Goal: Register for event/course

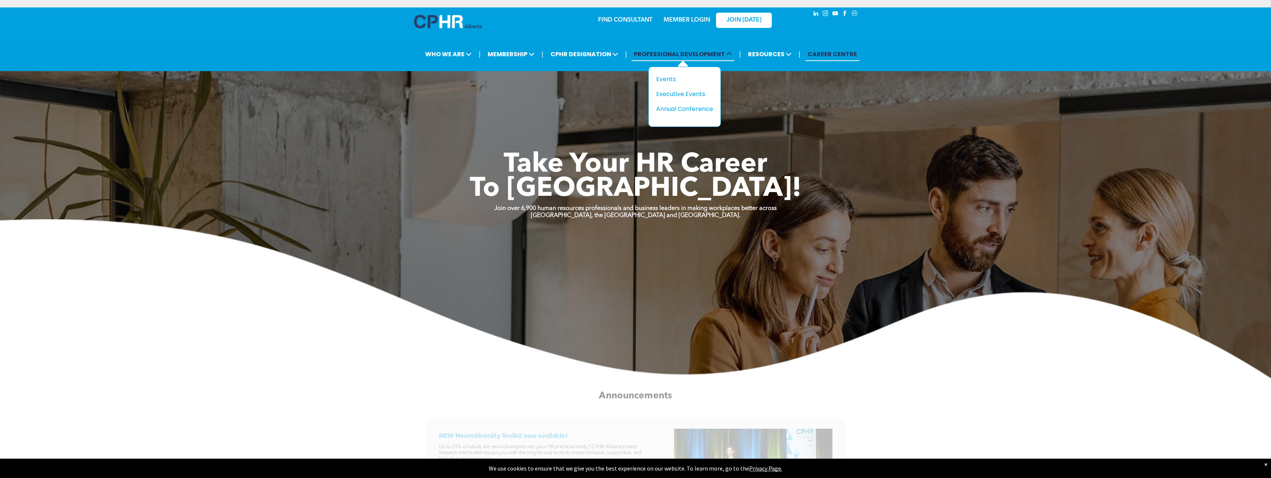
click at [715, 54] on span "PROFESSIONAL DEVELOPMENT" at bounding box center [682, 54] width 103 height 14
click at [666, 80] on div "Events" at bounding box center [681, 78] width 51 height 9
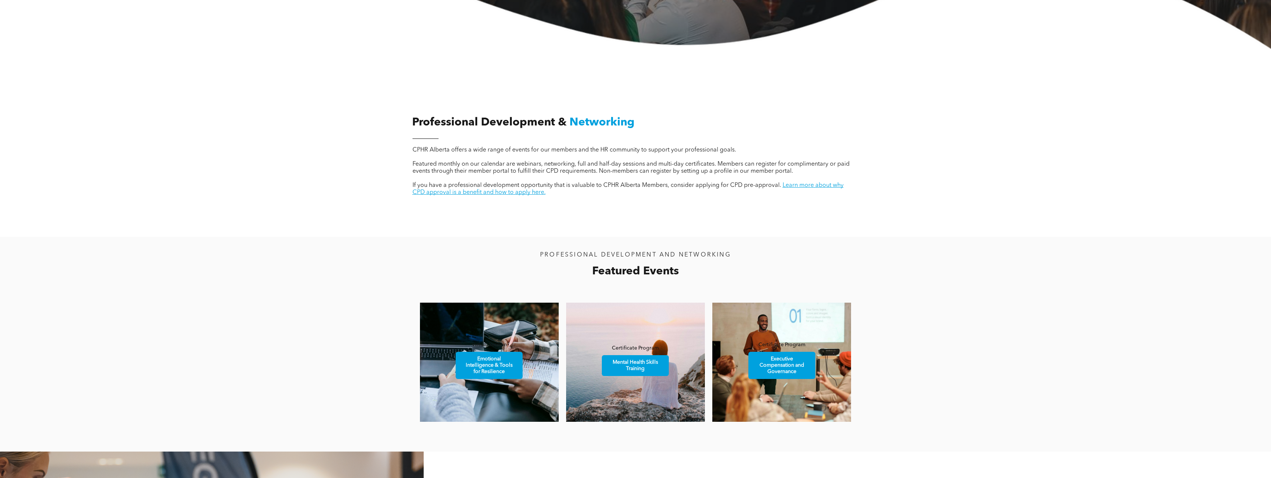
scroll to position [298, 0]
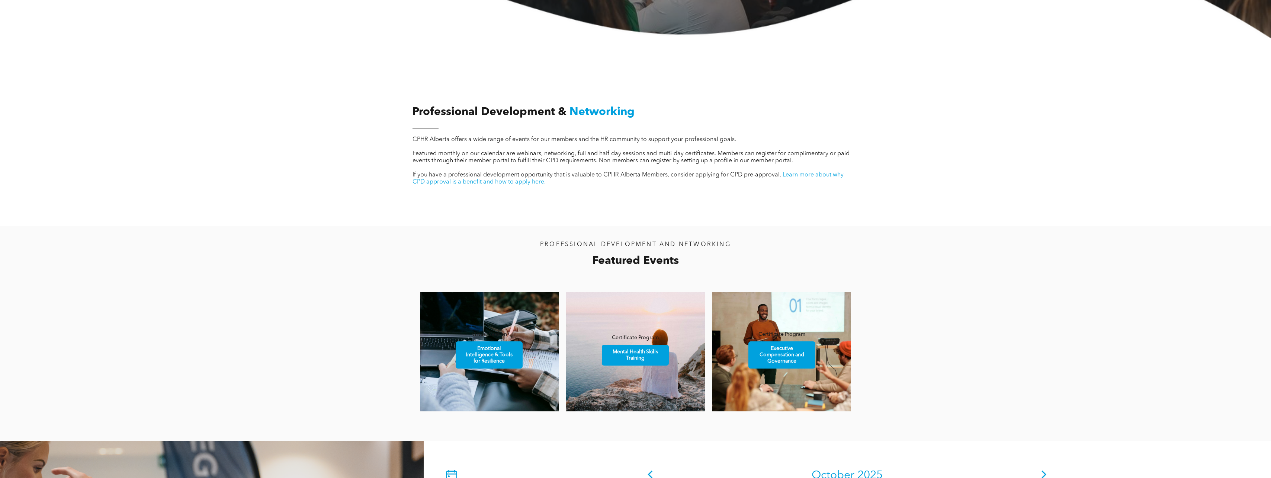
drag, startPoint x: 268, startPoint y: 233, endPoint x: 270, endPoint y: 227, distance: 5.9
click at [267, 233] on div "PROFESSIONAL DEVELOPMENT AND NETWORKING Featured Events Virtual Session Emotion…" at bounding box center [635, 333] width 1271 height 215
click at [636, 360] on span "Mental Health Skills Training" at bounding box center [635, 355] width 65 height 20
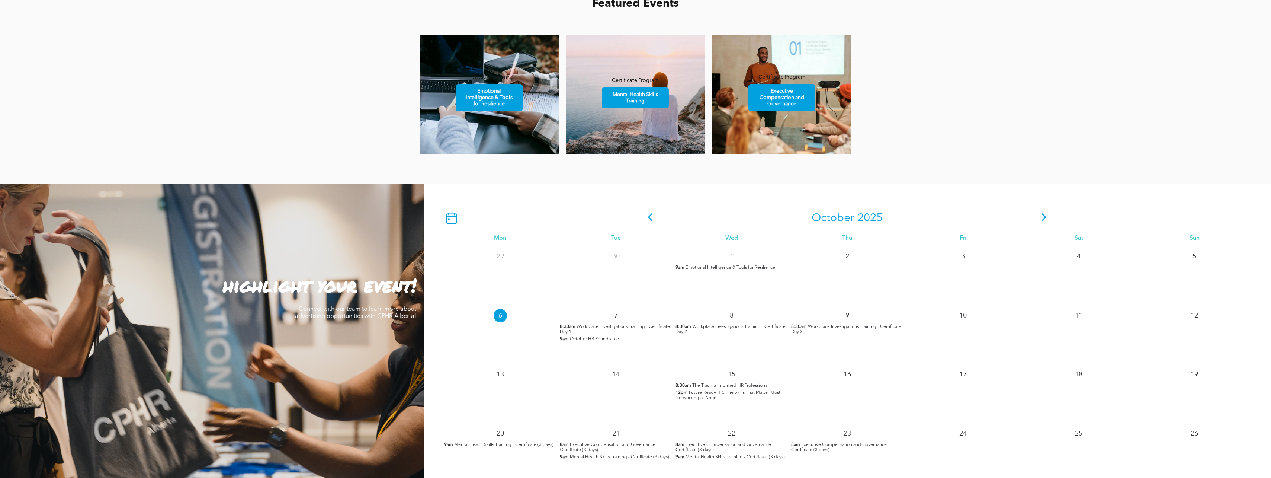
scroll to position [558, 0]
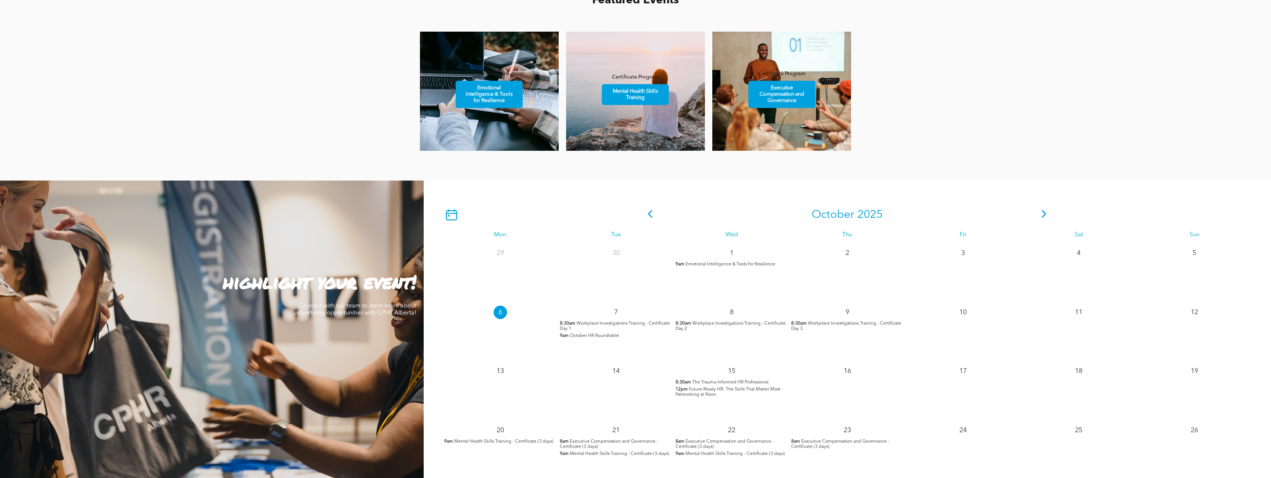
click at [613, 325] on span "Workplace Investigations Training - Certificate Day 1" at bounding box center [615, 326] width 110 height 10
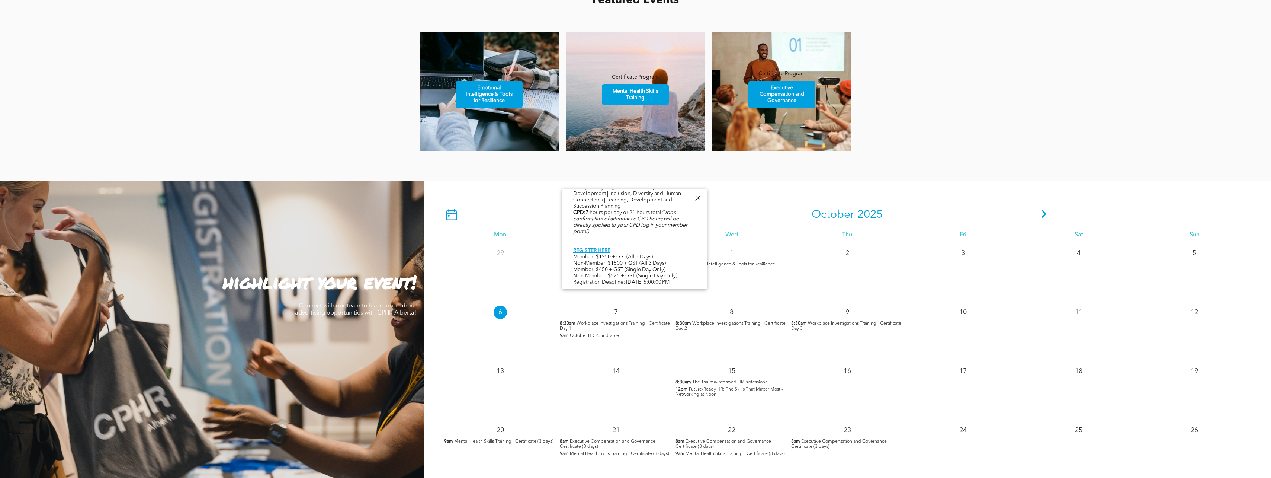
scroll to position [595, 0]
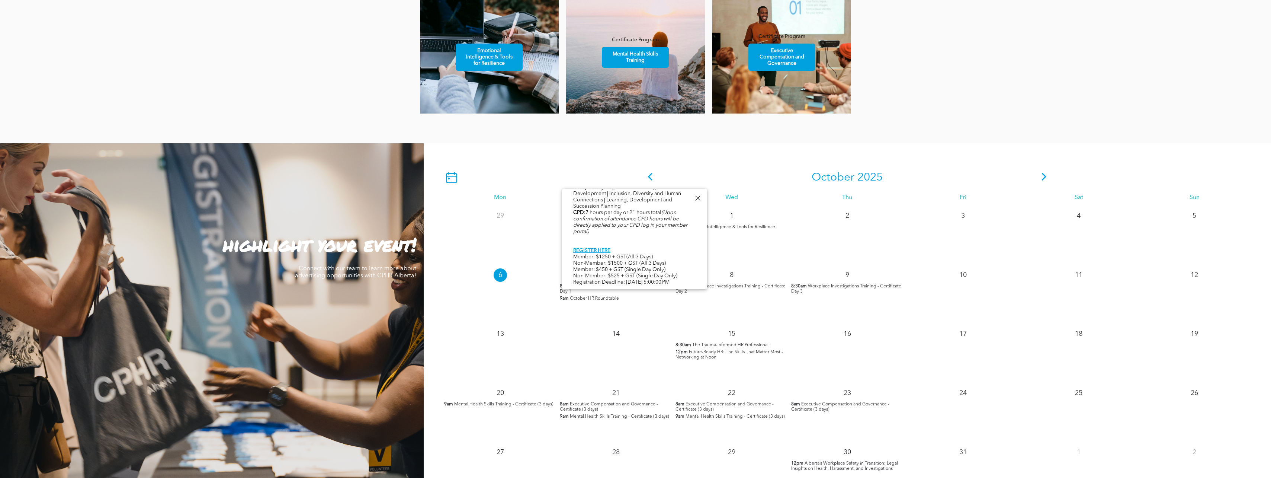
click at [699, 351] on span "Future-Ready HR: The Skills That Matter Most - Networking at Noon" at bounding box center [728, 355] width 107 height 10
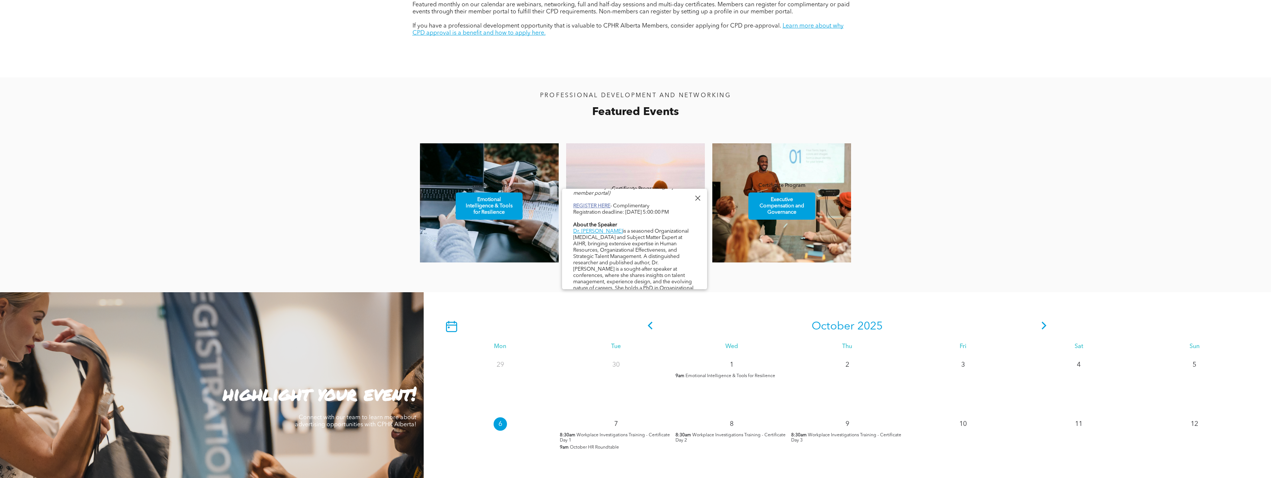
scroll to position [335, 0]
click at [586, 228] on link "REGISTER HERE" at bounding box center [591, 230] width 37 height 5
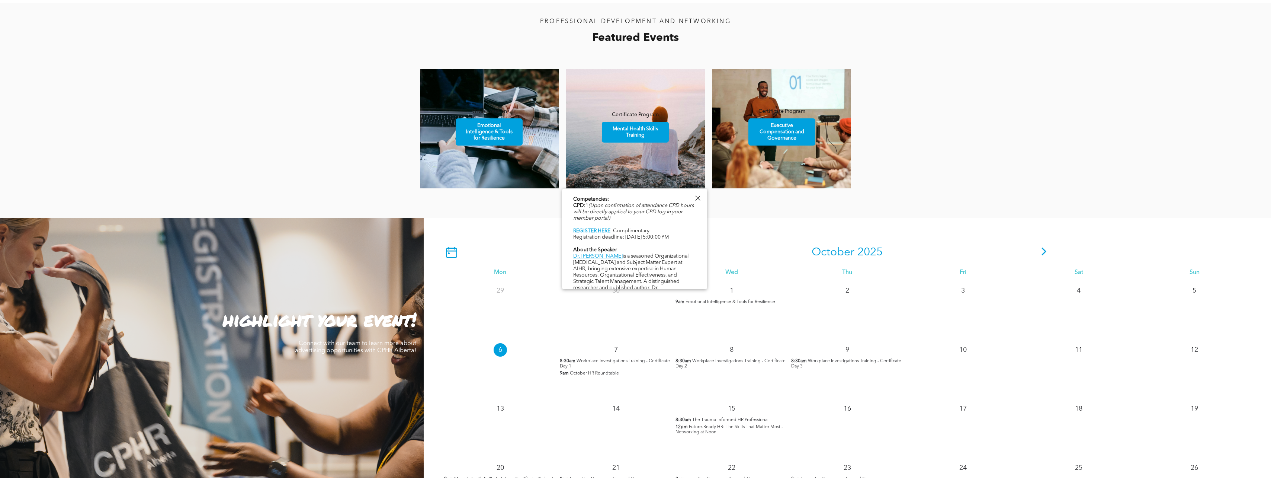
scroll to position [521, 0]
click at [723, 427] on span "Future-Ready HR: The Skills That Matter Most - Networking at Noon" at bounding box center [728, 429] width 107 height 10
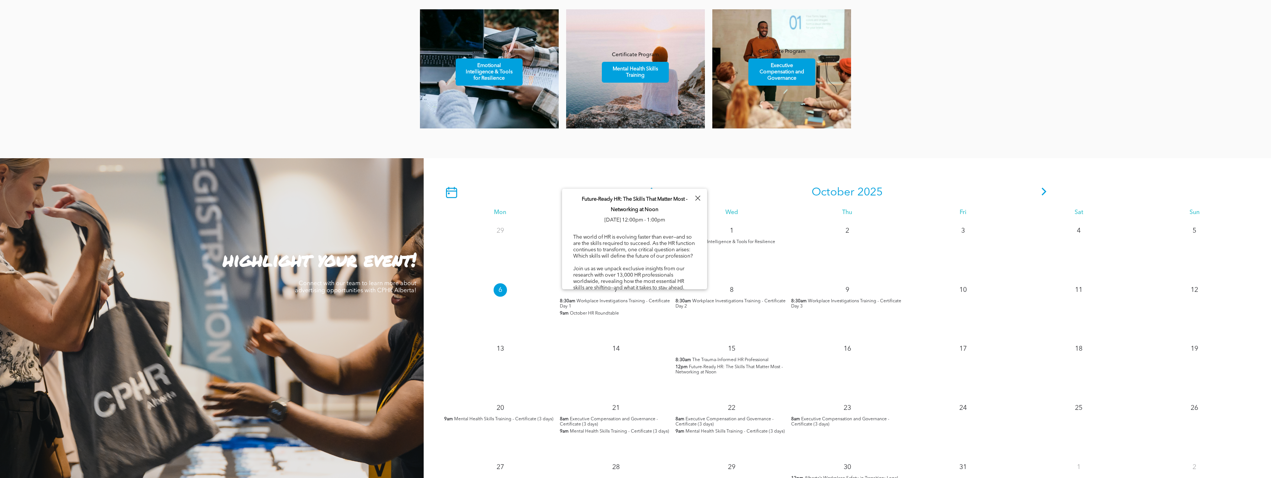
scroll to position [595, 0]
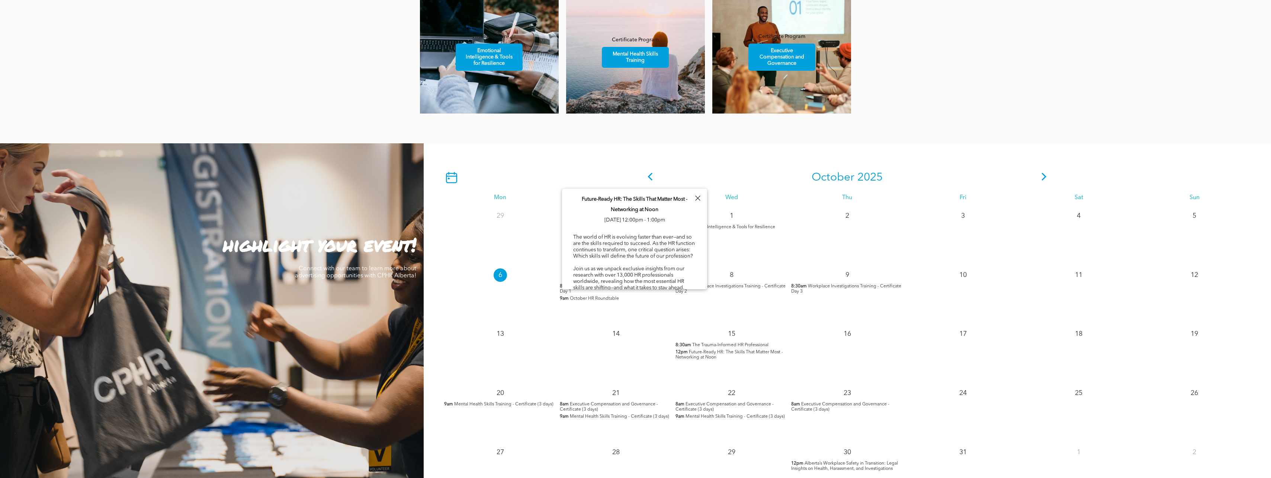
click at [705, 346] on span "The Trauma-Informed HR Professional" at bounding box center [730, 345] width 76 height 4
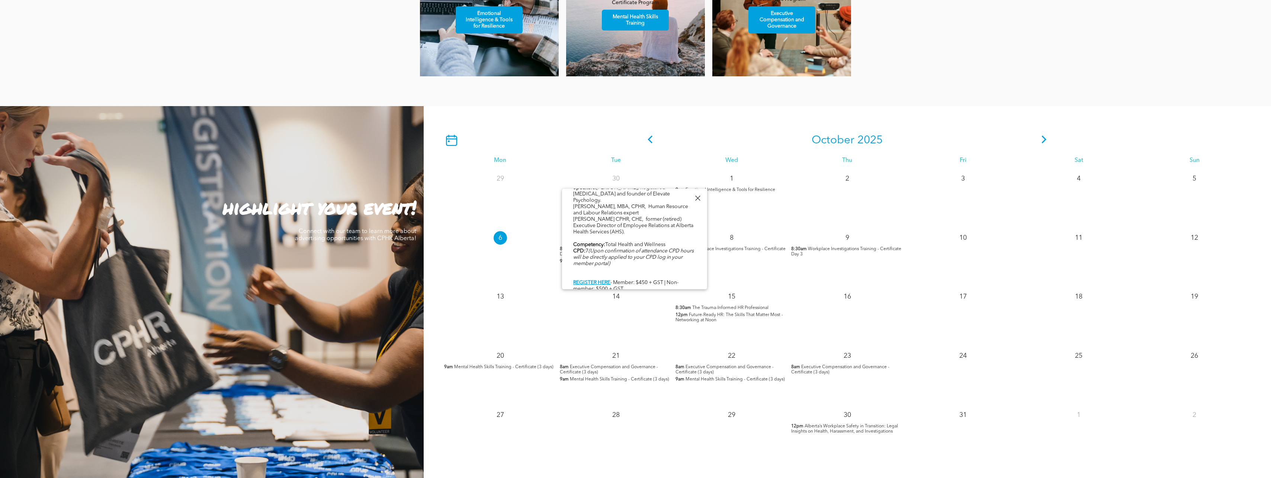
click at [687, 317] on span "Future-Ready HR: The Skills That Matter Most - Networking at Noon" at bounding box center [728, 317] width 107 height 10
click at [695, 319] on span "Future-Ready HR: The Skills That Matter Most - Networking at Noon" at bounding box center [728, 317] width 107 height 10
click at [599, 244] on link "REGISTER HERE" at bounding box center [591, 245] width 37 height 5
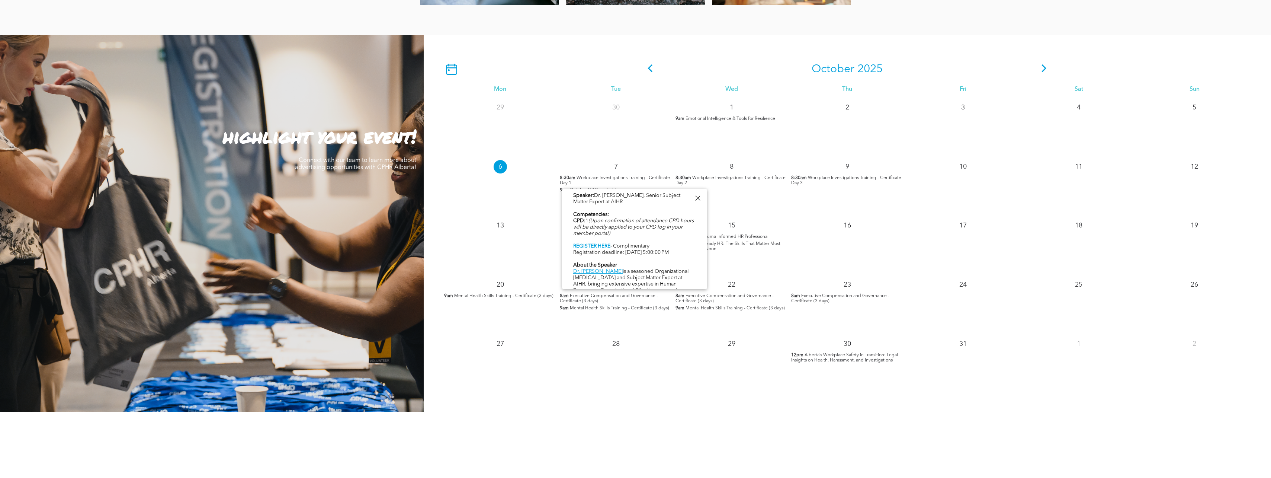
scroll to position [707, 0]
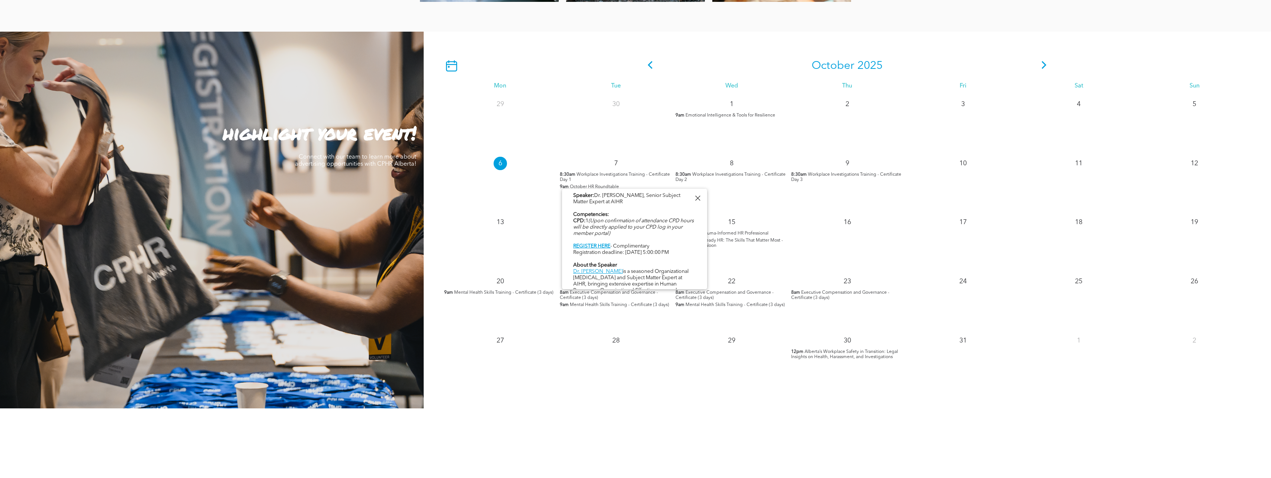
click at [822, 357] on span "Alberta’s Workplace Safety in Transition: Legal Insights on Health, Harassment,…" at bounding box center [844, 354] width 107 height 10
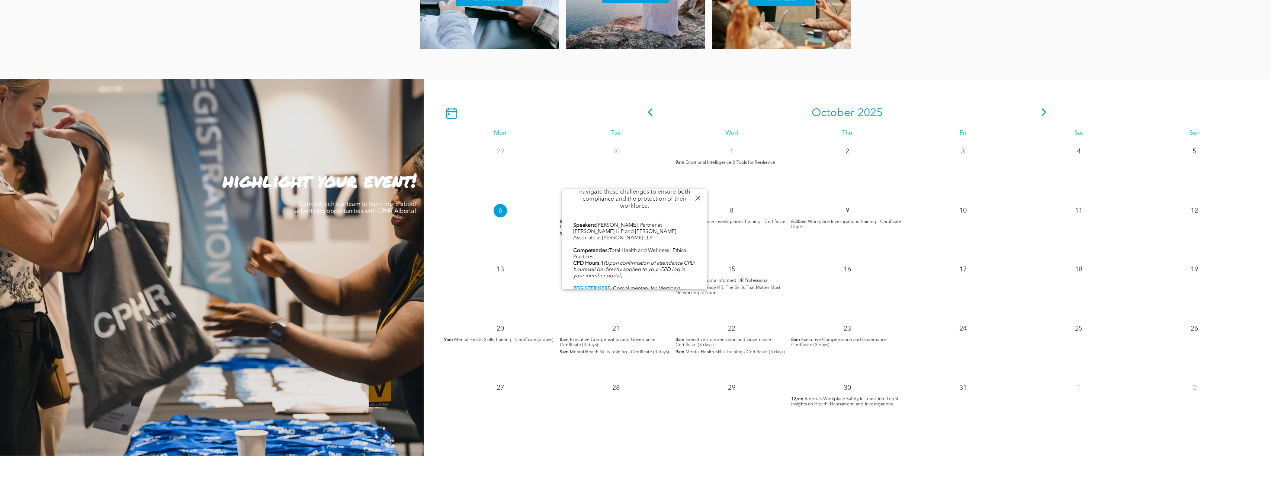
scroll to position [669, 0]
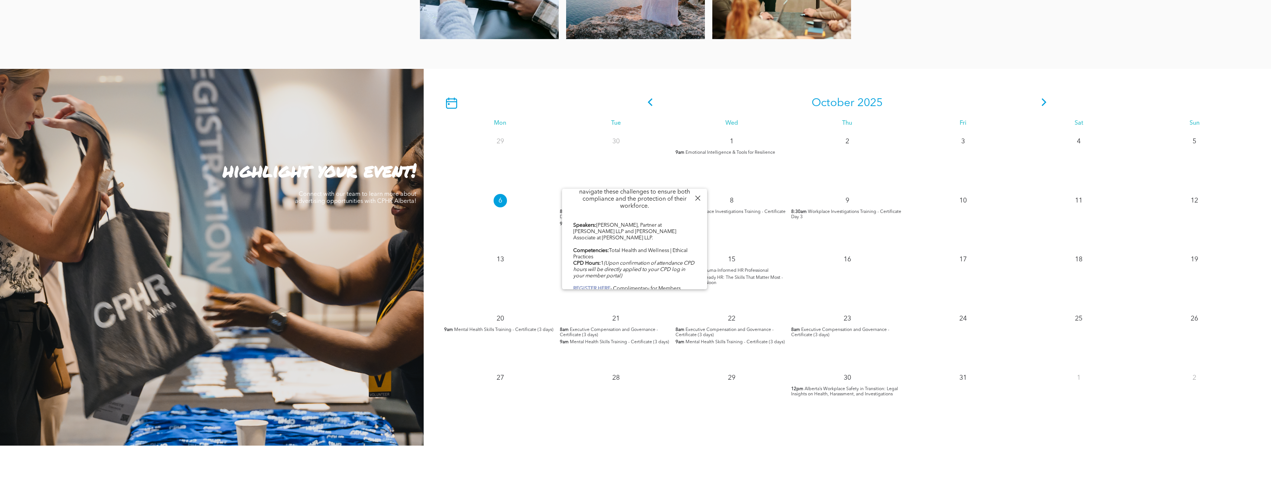
click at [595, 286] on b "REGISTER HERE" at bounding box center [591, 288] width 37 height 5
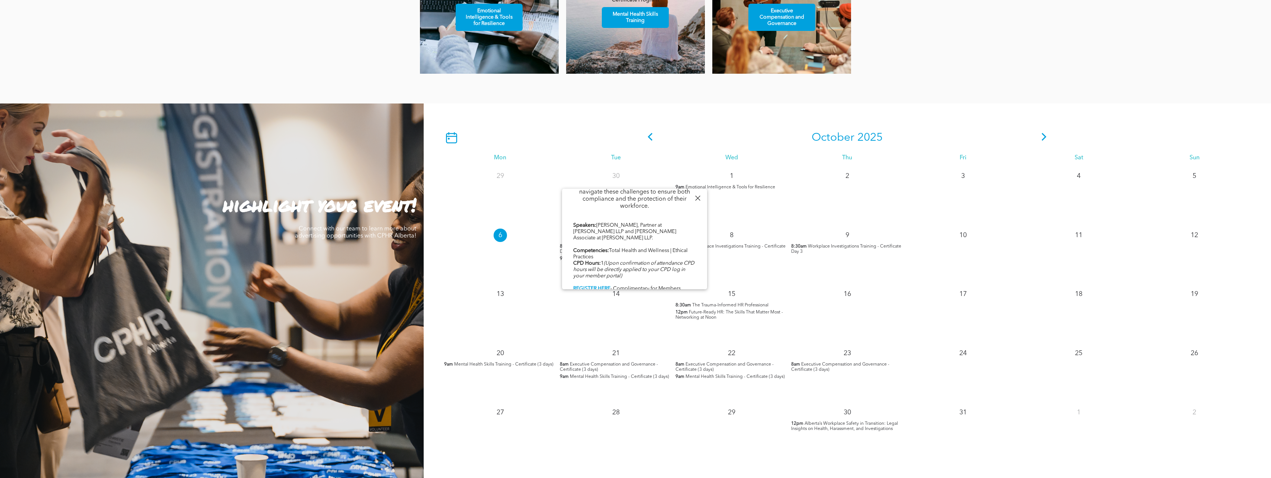
scroll to position [632, 0]
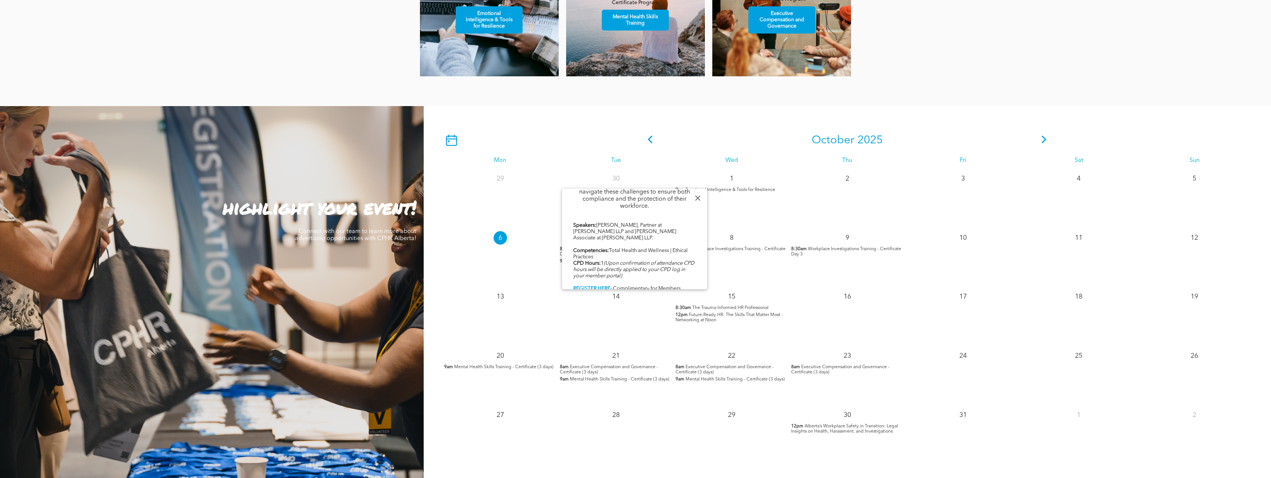
click at [1043, 139] on icon at bounding box center [1043, 139] width 11 height 8
click at [701, 197] on div at bounding box center [697, 198] width 10 height 10
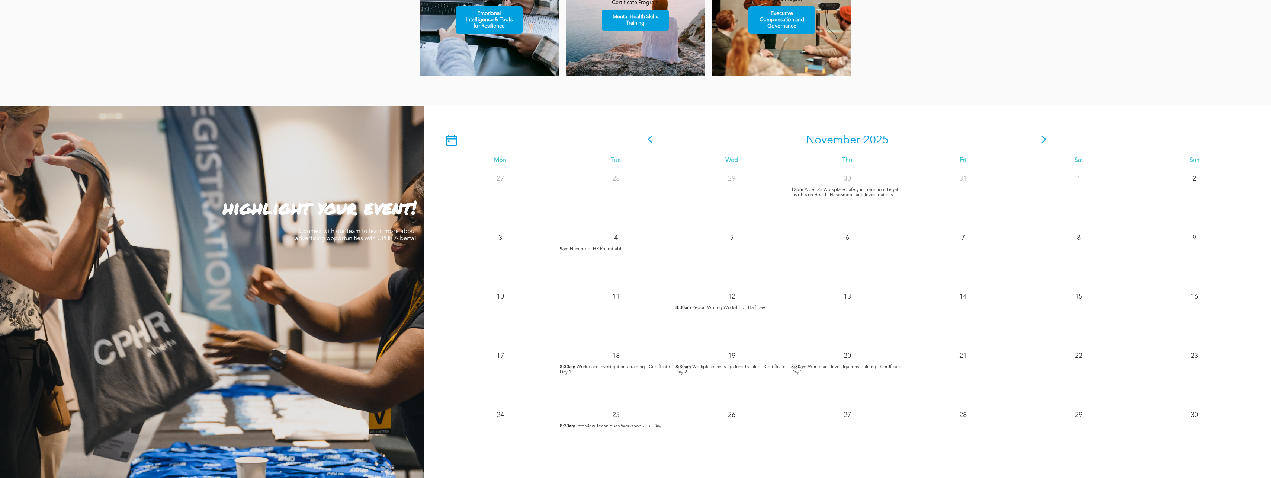
click at [585, 248] on span "November HR Roundtable" at bounding box center [597, 249] width 54 height 4
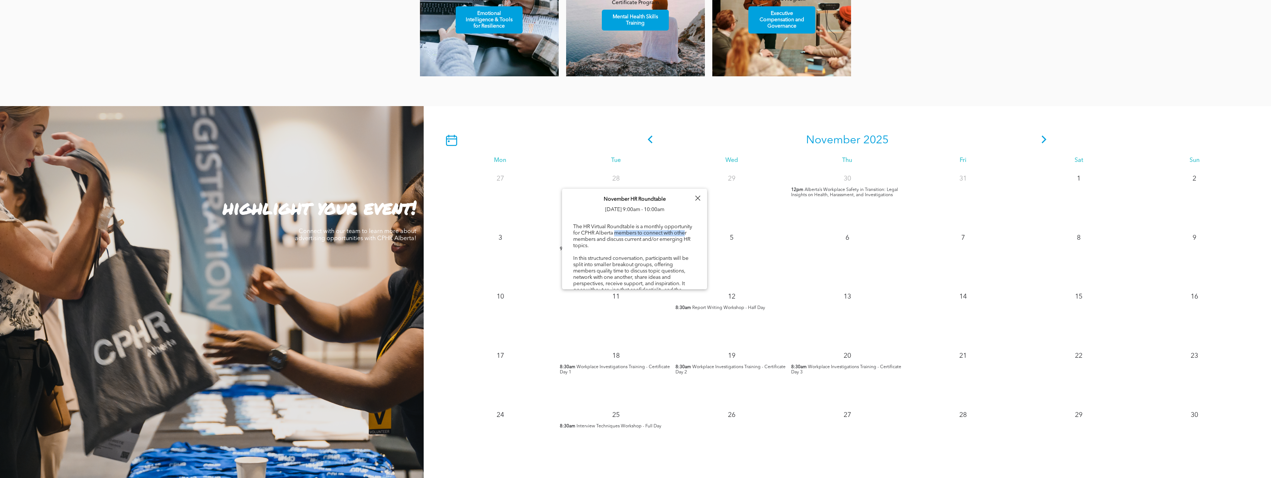
drag, startPoint x: 595, startPoint y: 236, endPoint x: 644, endPoint y: 233, distance: 48.8
click at [644, 233] on div "The HR Virtual Roundtable is a monthly opportunity for CPHR Alberta members to …" at bounding box center [634, 429] width 123 height 412
drag, startPoint x: 644, startPoint y: 233, endPoint x: 607, endPoint y: 242, distance: 37.4
click at [607, 242] on div "The HR Virtual Roundtable is a monthly opportunity for CPHR Alberta members to …" at bounding box center [634, 429] width 123 height 412
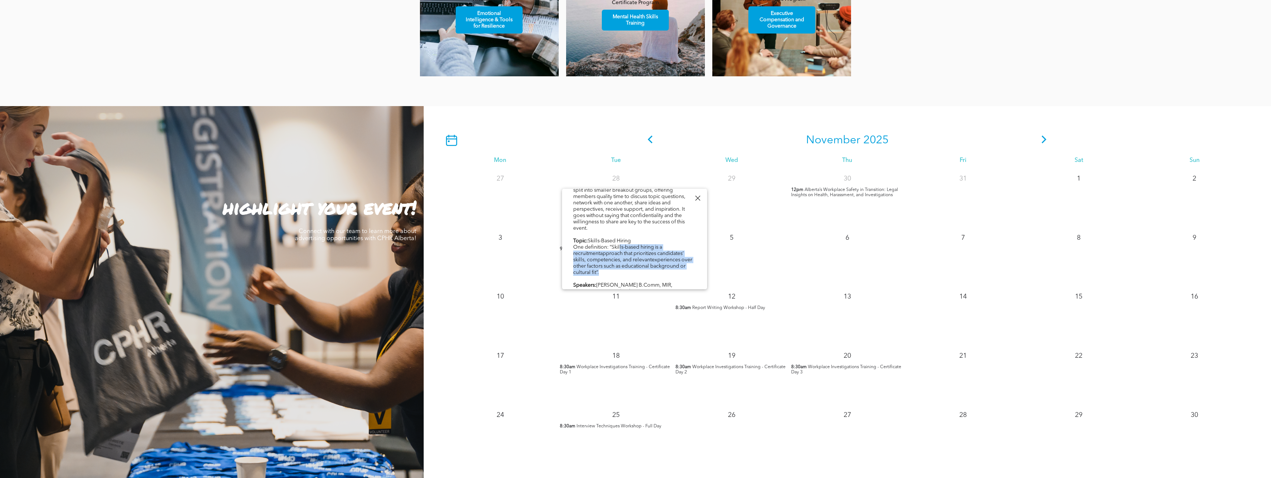
drag, startPoint x: 620, startPoint y: 240, endPoint x: 694, endPoint y: 264, distance: 77.9
click at [694, 264] on div "November HR Roundtable Tue, November 4, 9:00am - 10:00am The HR Virtual Roundta…" at bounding box center [634, 338] width 145 height 449
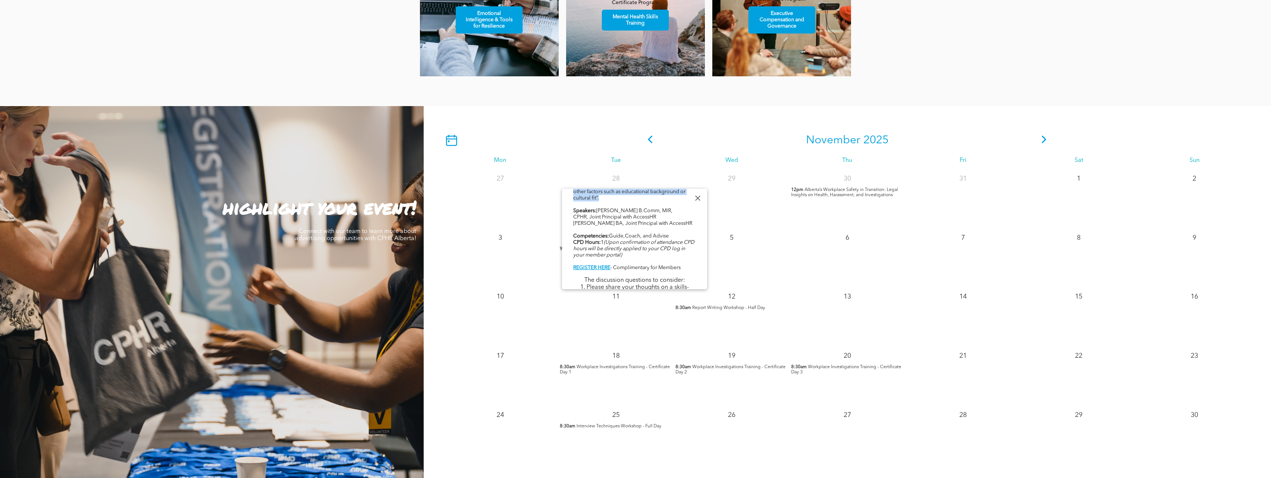
scroll to position [186, 0]
click at [594, 228] on b "REGISTER HERE" at bounding box center [591, 230] width 37 height 5
click at [603, 333] on div "11" at bounding box center [616, 316] width 116 height 59
click at [698, 196] on div at bounding box center [697, 198] width 10 height 10
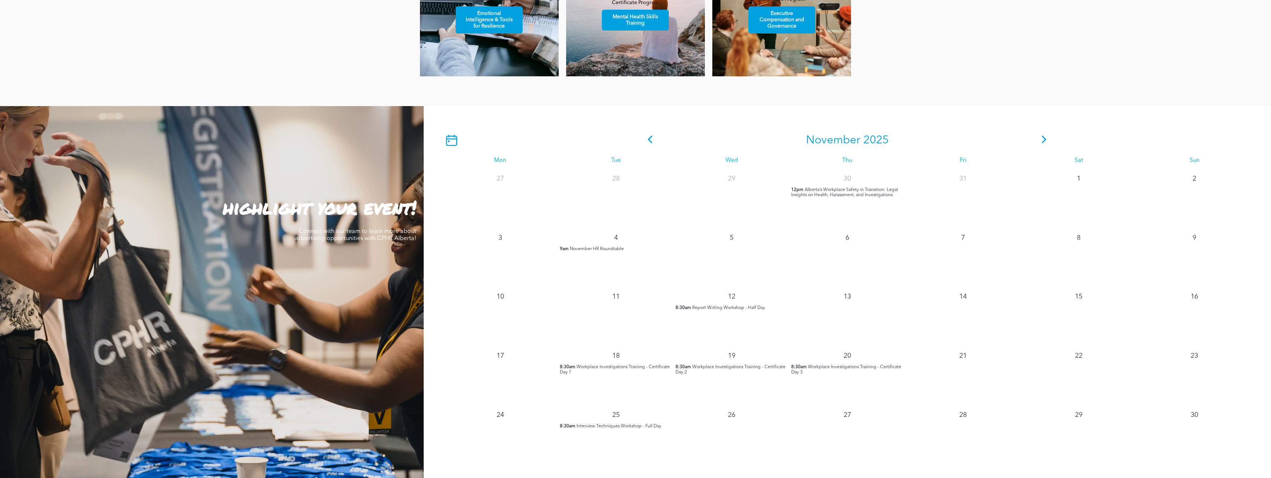
click at [728, 308] on span "Report Writing Workshop - Half Day" at bounding box center [728, 307] width 73 height 4
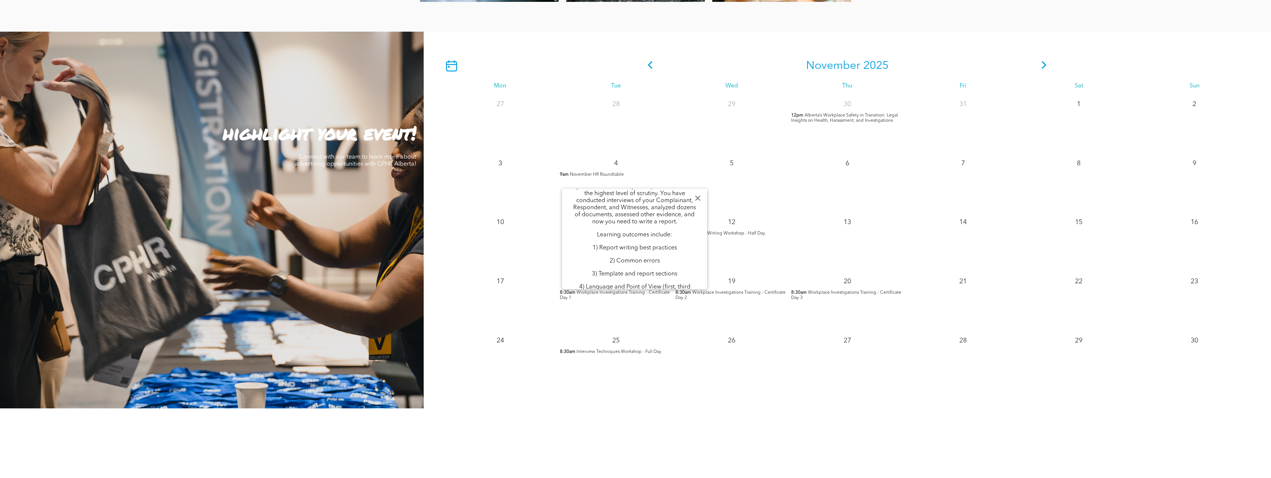
scroll to position [111, 0]
drag, startPoint x: 803, startPoint y: 431, endPoint x: 785, endPoint y: 412, distance: 25.3
click at [803, 429] on div "PROFESSIONAL DEVELOPMENT AND NETWORKING Member Testimonials" at bounding box center [635, 485] width 1271 height 154
drag, startPoint x: 629, startPoint y: 418, endPoint x: 632, endPoint y: 409, distance: 9.4
click at [630, 417] on div "PROFESSIONAL DEVELOPMENT AND NETWORKING Member Testimonials" at bounding box center [635, 485] width 1271 height 154
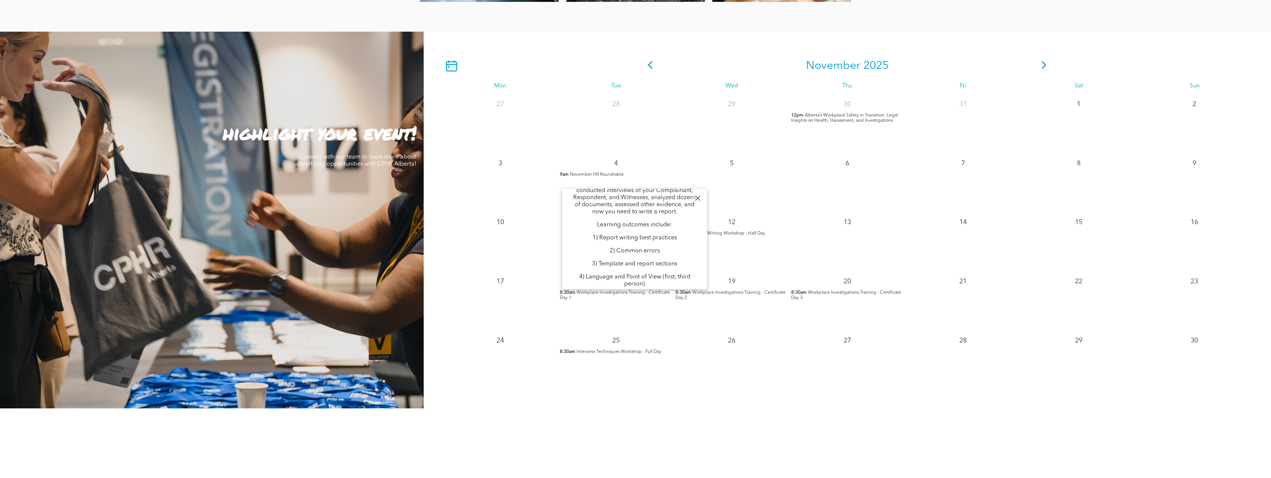
click at [700, 197] on div at bounding box center [697, 198] width 10 height 10
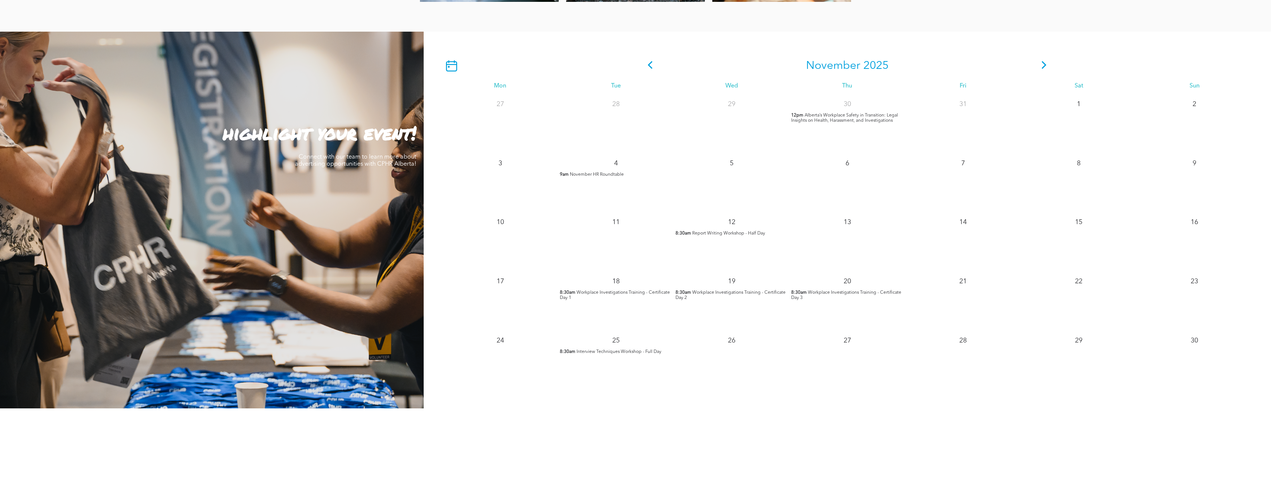
click at [621, 295] on span "Workplace Investigations Training - Certificate Day 1" at bounding box center [615, 295] width 110 height 10
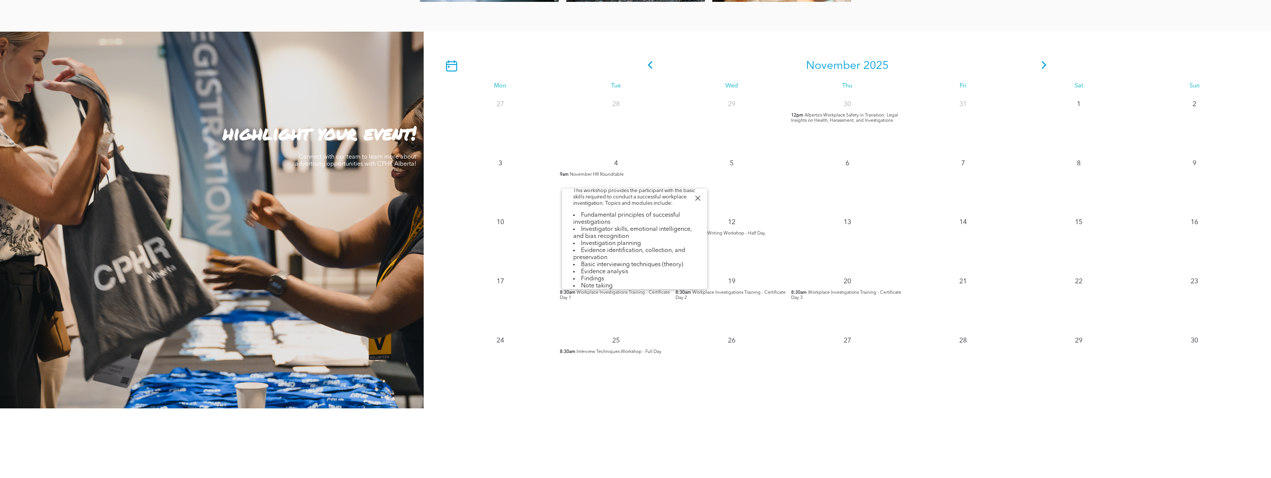
scroll to position [223, 0]
click at [701, 293] on span "Workplace Investigations Training - Certificate Day 2" at bounding box center [730, 295] width 110 height 10
click at [617, 352] on span "Interview Techniques Workshop - Full Day" at bounding box center [618, 351] width 85 height 4
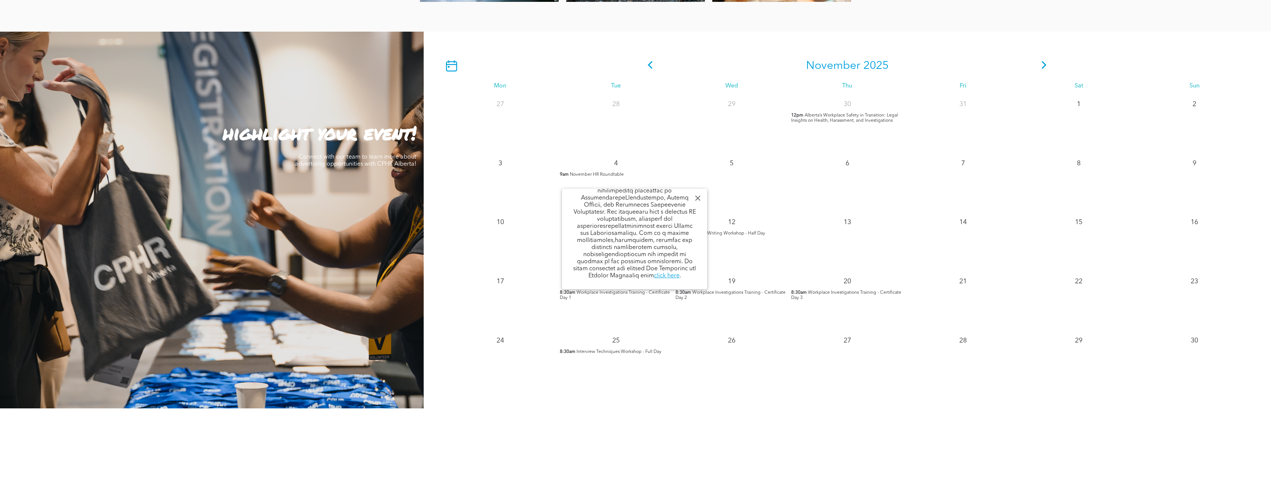
click at [771, 384] on div "26" at bounding box center [732, 360] width 116 height 59
click at [1047, 65] on icon at bounding box center [1043, 65] width 11 height 8
click at [676, 387] on div "31" at bounding box center [732, 360] width 116 height 59
drag, startPoint x: 698, startPoint y: 198, endPoint x: 680, endPoint y: 197, distance: 18.6
click at [697, 199] on div at bounding box center [697, 198] width 10 height 10
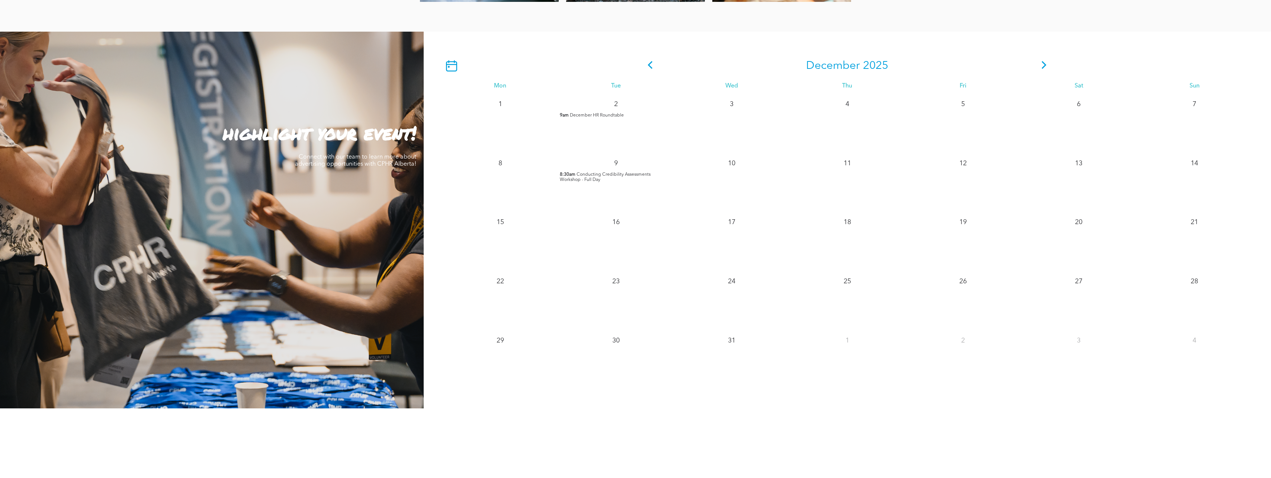
click at [613, 177] on span "Conducting Credibility Assessments Workshop - Full Day" at bounding box center [605, 177] width 91 height 10
click at [650, 71] on span at bounding box center [649, 65] width 11 height 13
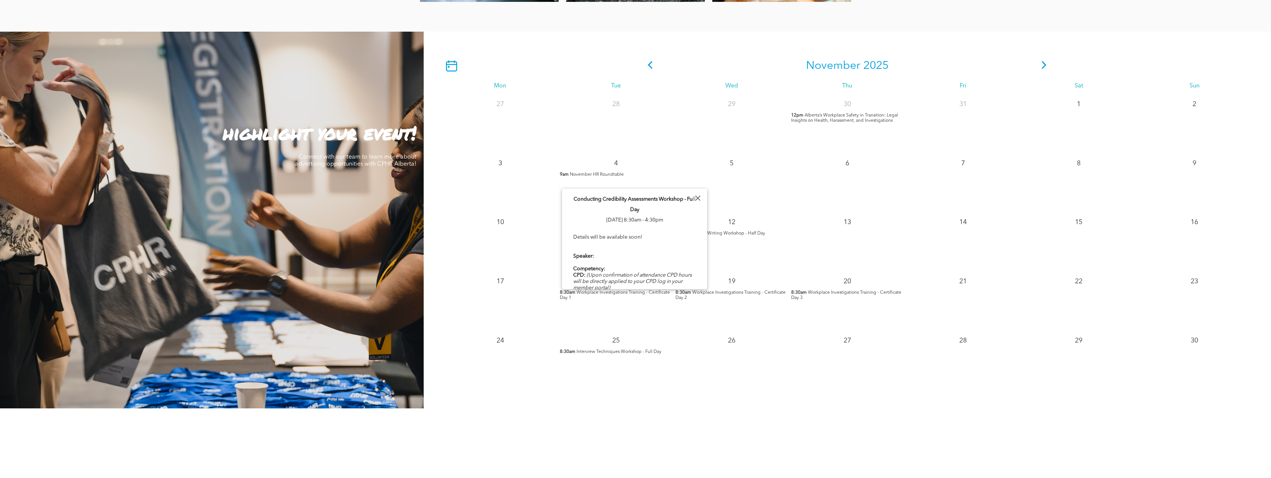
click at [698, 197] on div at bounding box center [697, 198] width 10 height 10
click at [727, 234] on span "Report Writing Workshop - Half Day" at bounding box center [728, 233] width 73 height 4
drag, startPoint x: 590, startPoint y: 200, endPoint x: 690, endPoint y: 260, distance: 116.7
click at [690, 260] on div "Report Writing Workshop - Half Day Wed, November 12, 8:30am - 12:00pm CPHR Albe…" at bounding box center [634, 465] width 145 height 553
drag, startPoint x: 690, startPoint y: 260, endPoint x: 671, endPoint y: 268, distance: 21.3
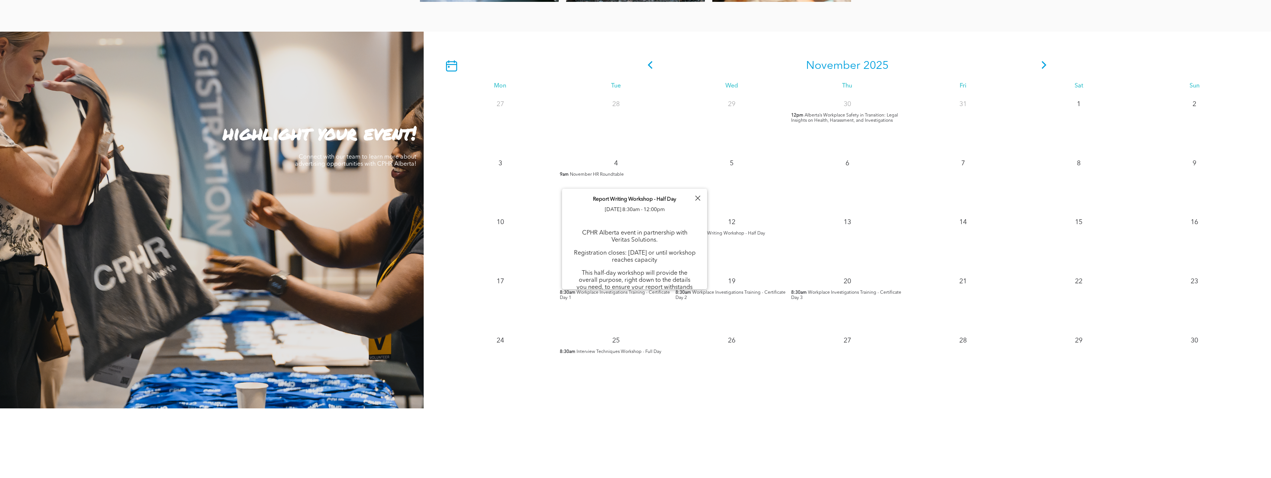
click at [671, 268] on div "CPHR Alberta event in partnership with Veritas Solutions. Registration closes: …" at bounding box center [634, 481] width 123 height 516
click at [696, 199] on div at bounding box center [697, 198] width 10 height 10
